Goal: Information Seeking & Learning: Learn about a topic

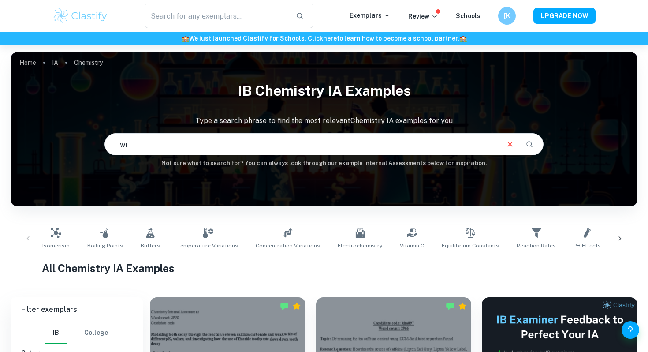
type input "w"
type input "winklers method"
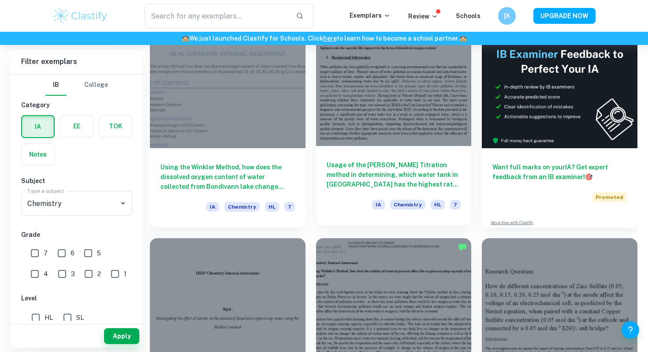
scroll to position [262, 0]
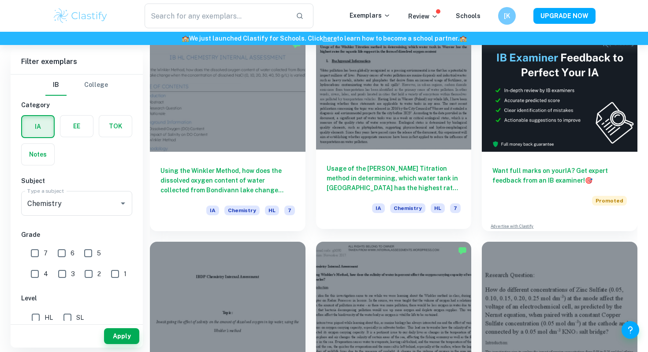
click at [378, 131] on div at bounding box center [393, 91] width 155 height 116
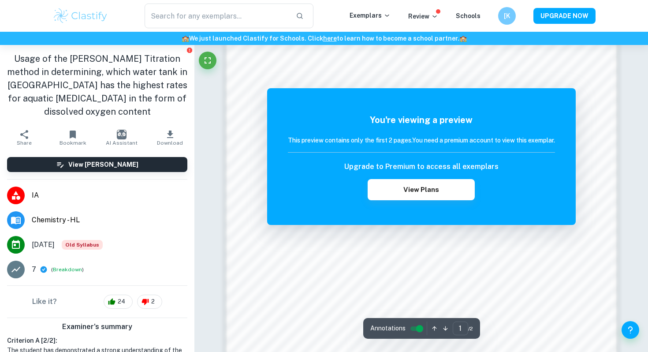
scroll to position [611, 0]
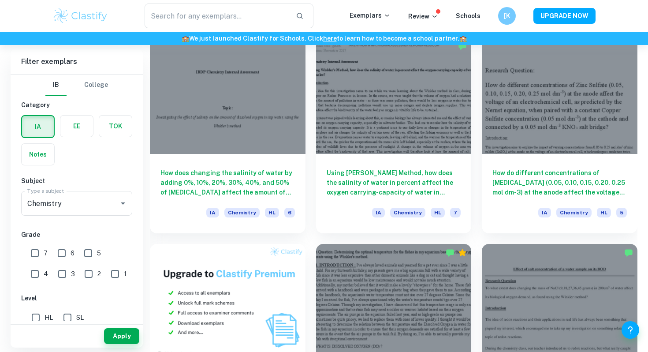
scroll to position [467, 0]
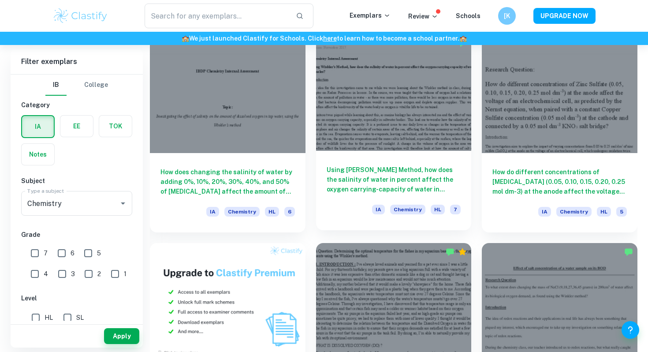
click at [394, 144] on div at bounding box center [393, 92] width 155 height 116
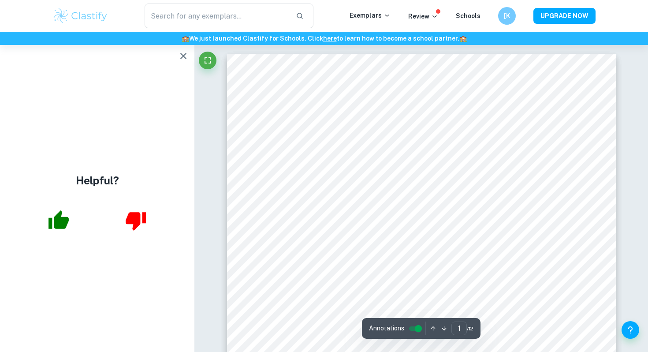
click at [183, 53] on icon "button" at bounding box center [183, 56] width 11 height 11
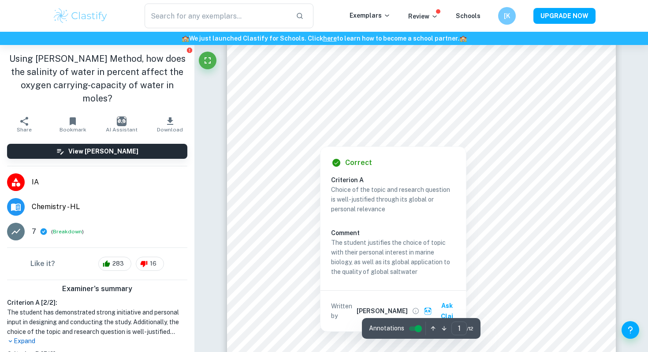
scroll to position [156, 0]
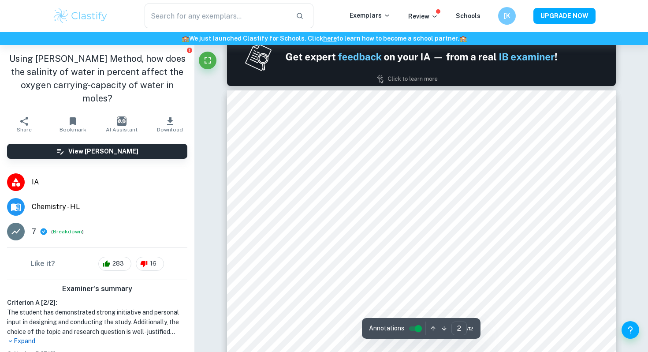
type input "1"
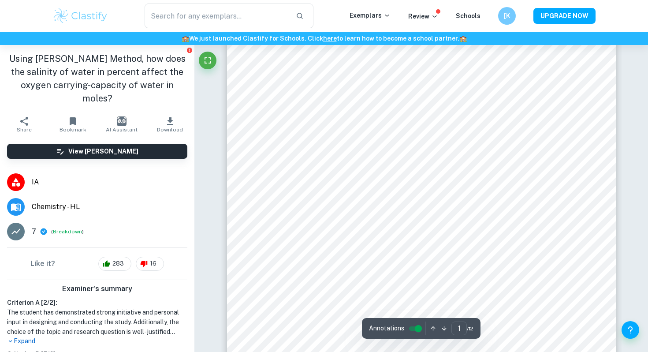
scroll to position [89, 0]
